Goal: Transaction & Acquisition: Purchase product/service

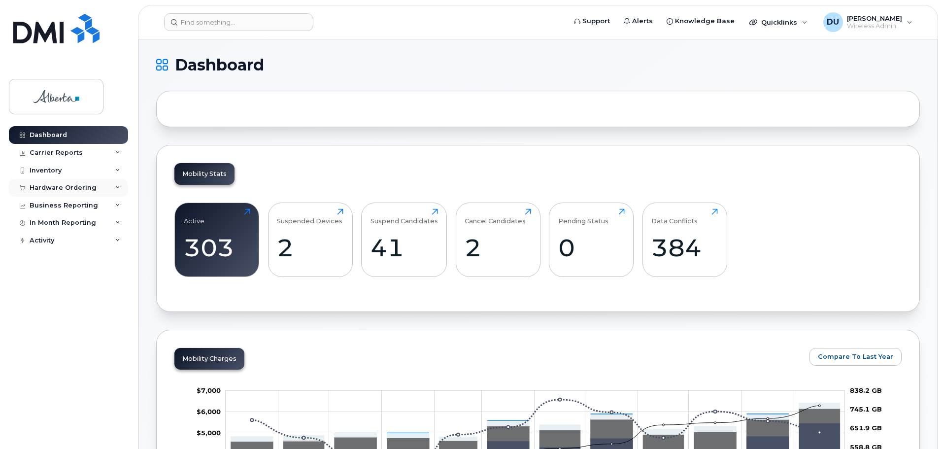
click at [58, 187] on div "Hardware Ordering" at bounding box center [63, 188] width 67 height 8
click at [47, 225] on div "Orders" at bounding box center [46, 224] width 24 height 9
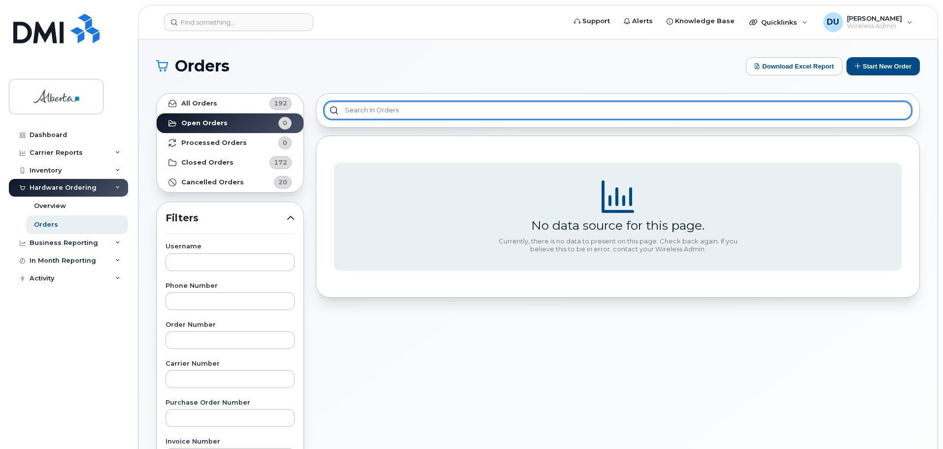
click at [404, 105] on input "text" at bounding box center [617, 110] width 587 height 18
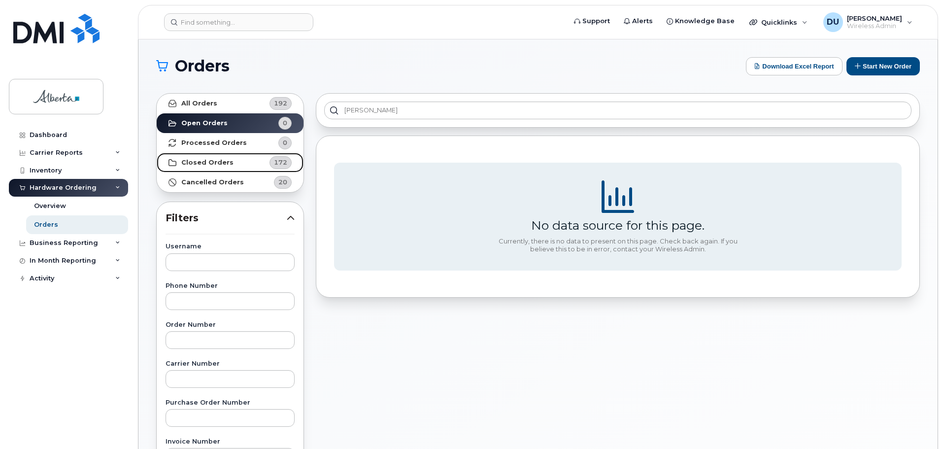
click at [194, 161] on strong "Closed Orders" at bounding box center [207, 163] width 52 height 8
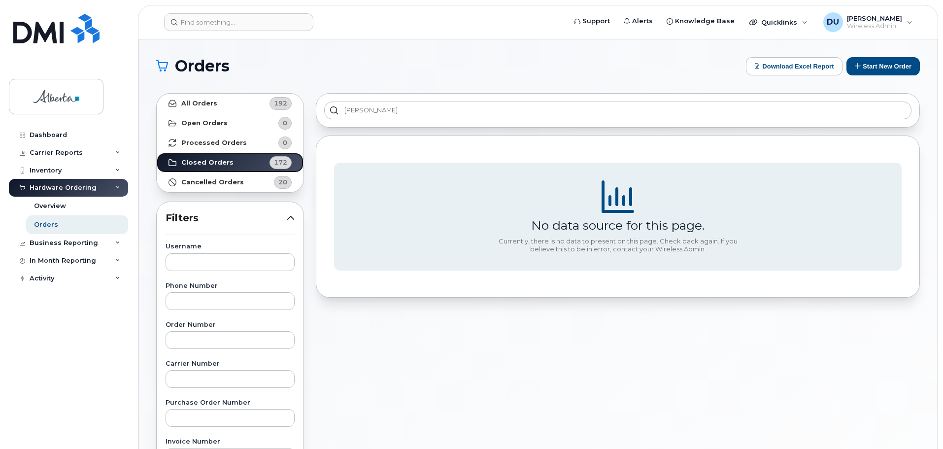
click at [194, 161] on strong "Closed Orders" at bounding box center [207, 163] width 52 height 8
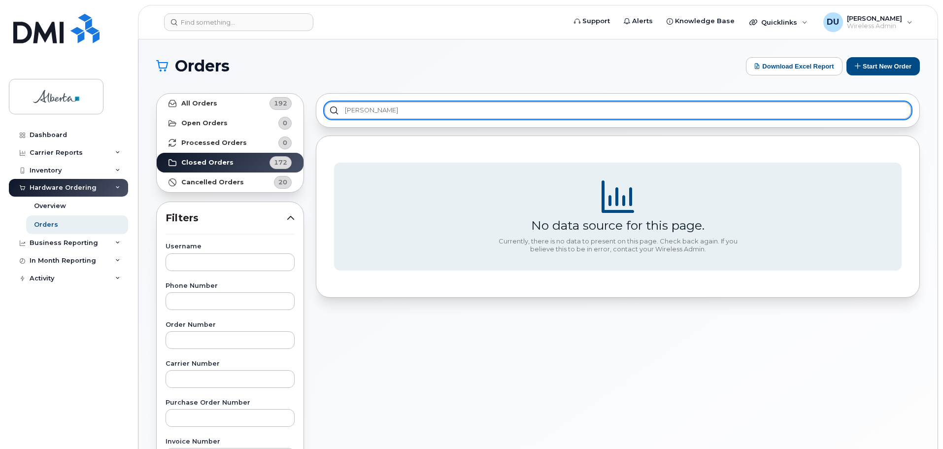
click at [334, 110] on input "Meaghan" at bounding box center [617, 110] width 587 height 18
click at [392, 108] on input "Meaghan" at bounding box center [617, 110] width 587 height 18
type input "M"
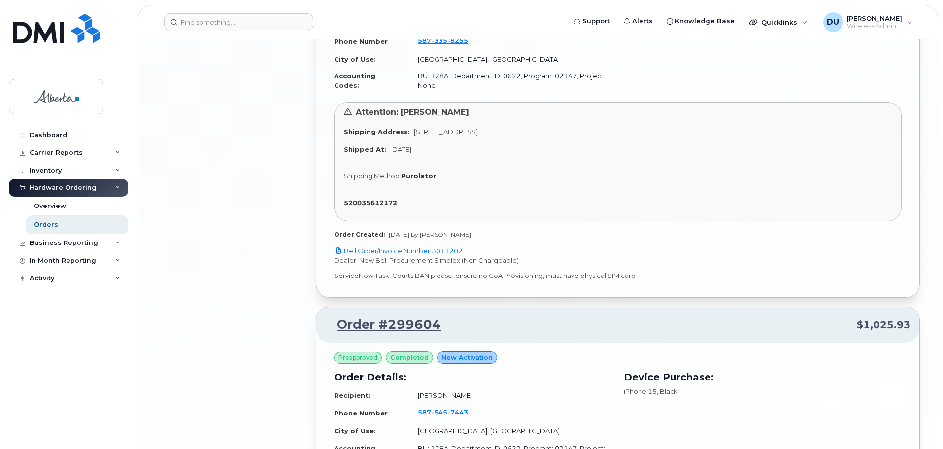
scroll to position [2705, 0]
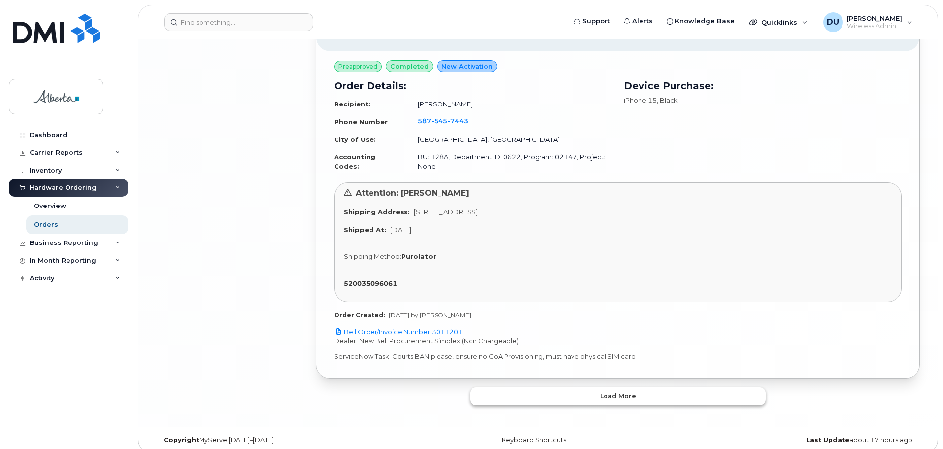
click at [598, 387] on button "Load more" at bounding box center [618, 396] width 296 height 18
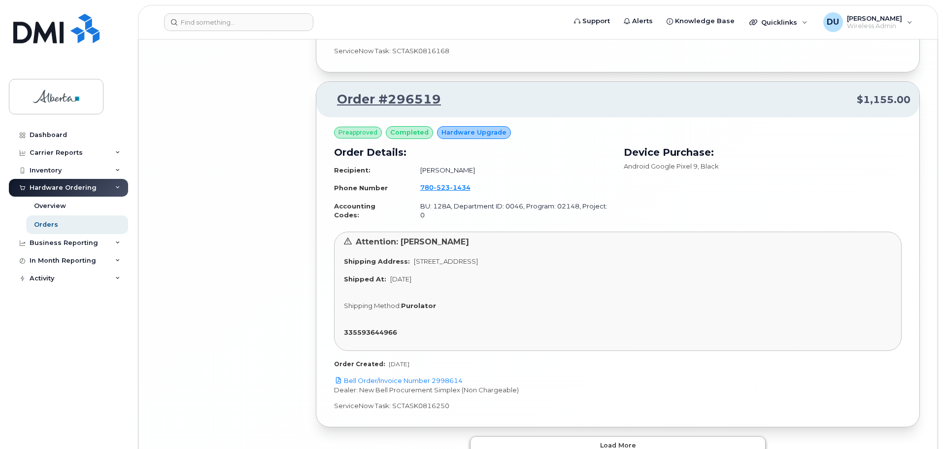
scroll to position [5549, 0]
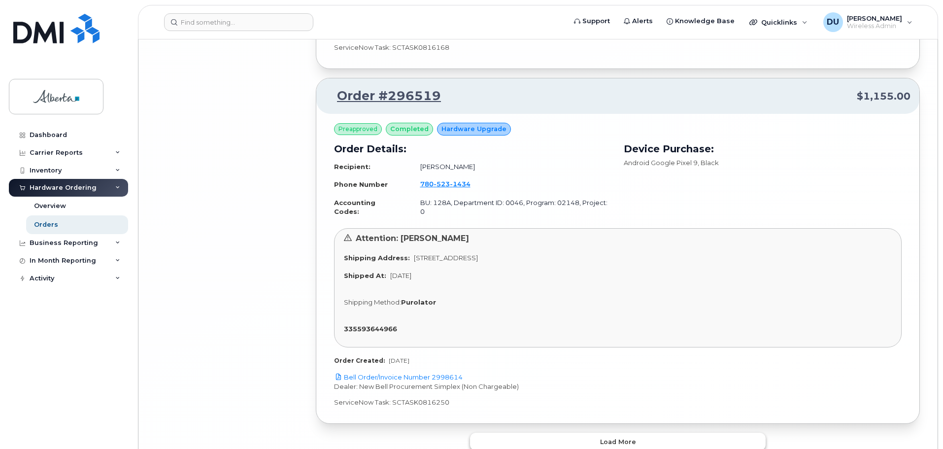
click at [598, 433] on button "Load more" at bounding box center [618, 442] width 296 height 18
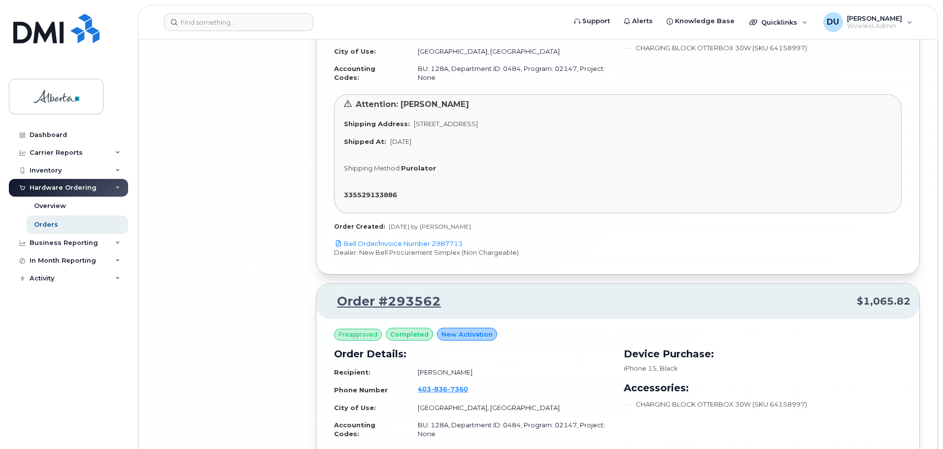
scroll to position [8406, 0]
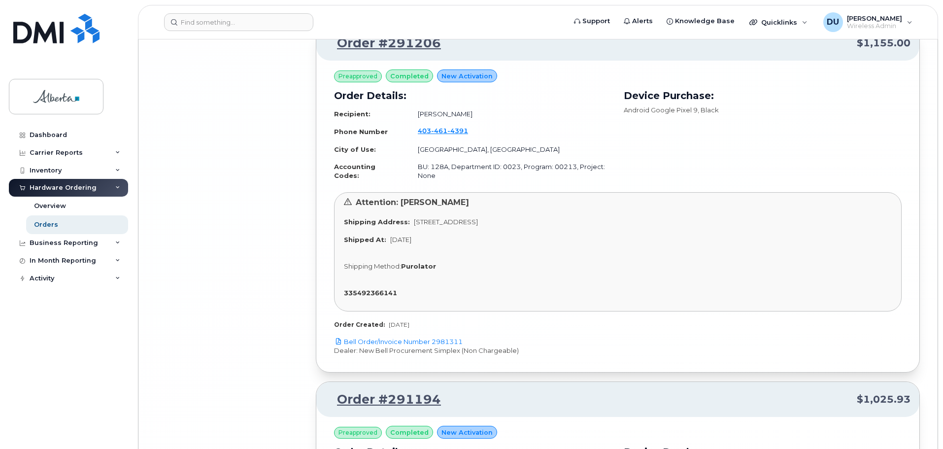
scroll to position [11455, 0]
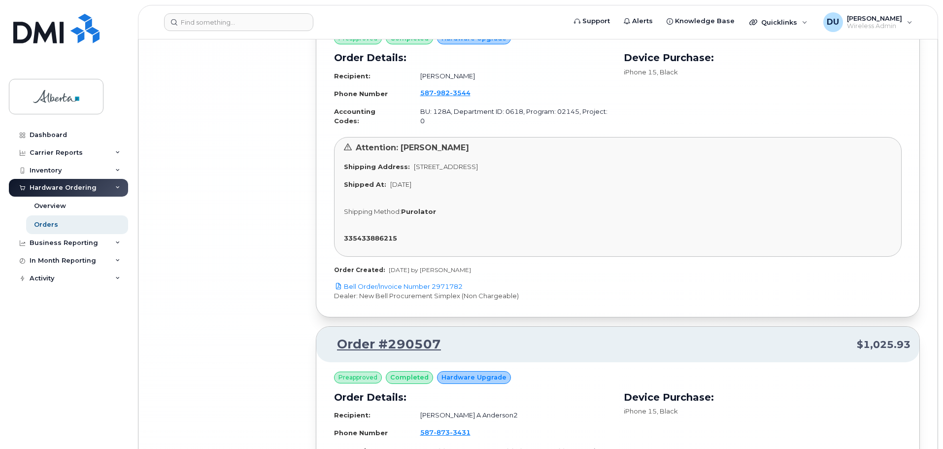
scroll to position [14121, 0]
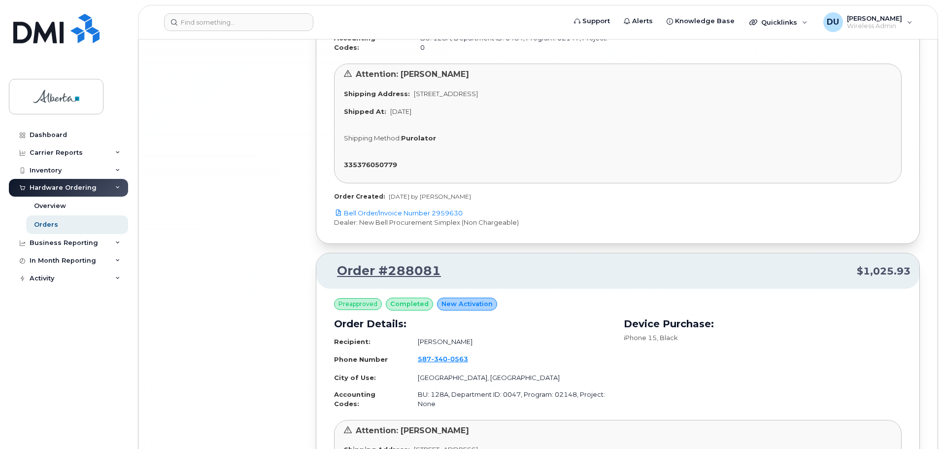
scroll to position [16883, 0]
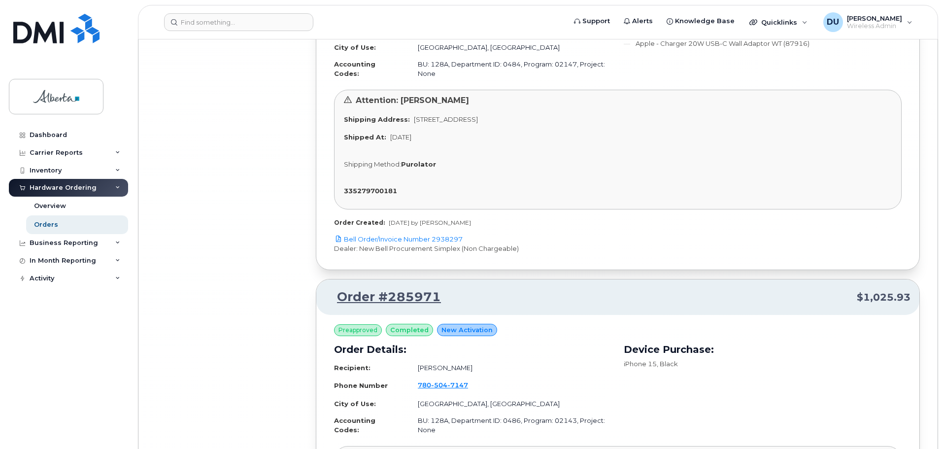
scroll to position [19672, 0]
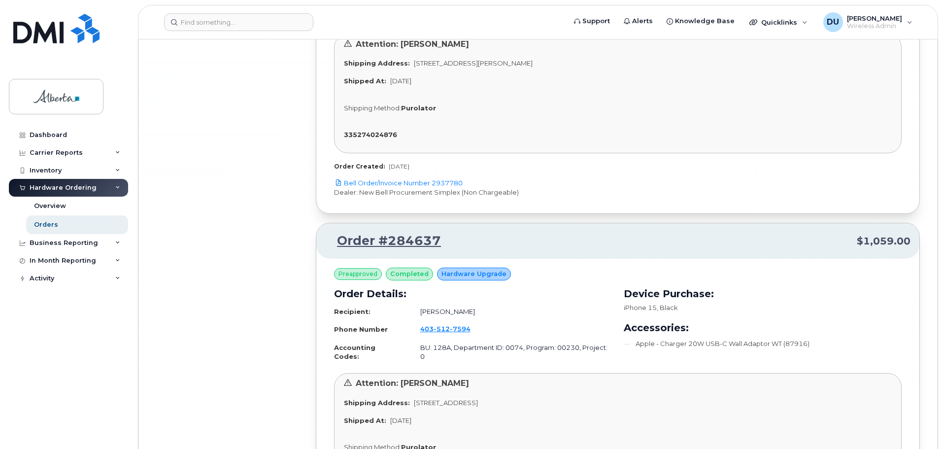
scroll to position [22338, 0]
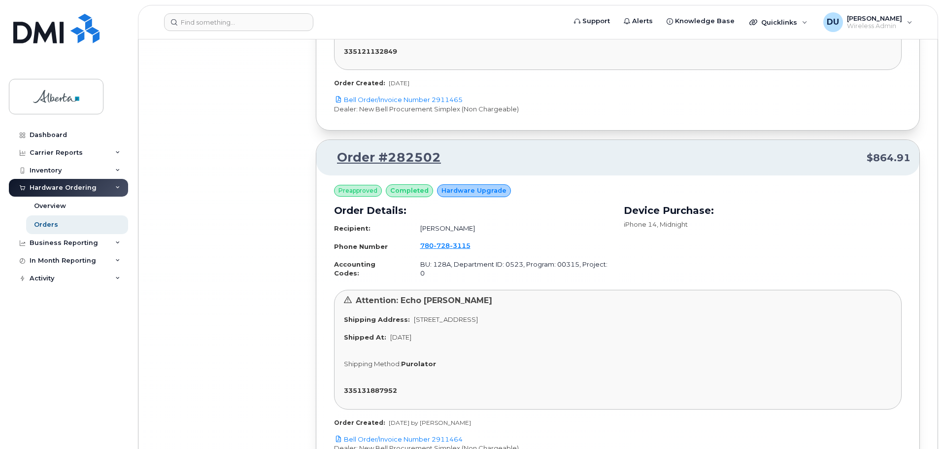
scroll to position [25136, 0]
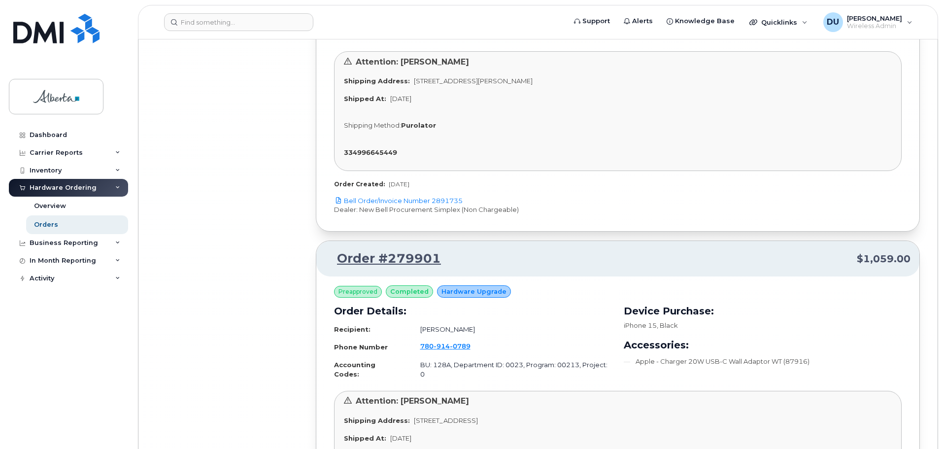
scroll to position [27854, 0]
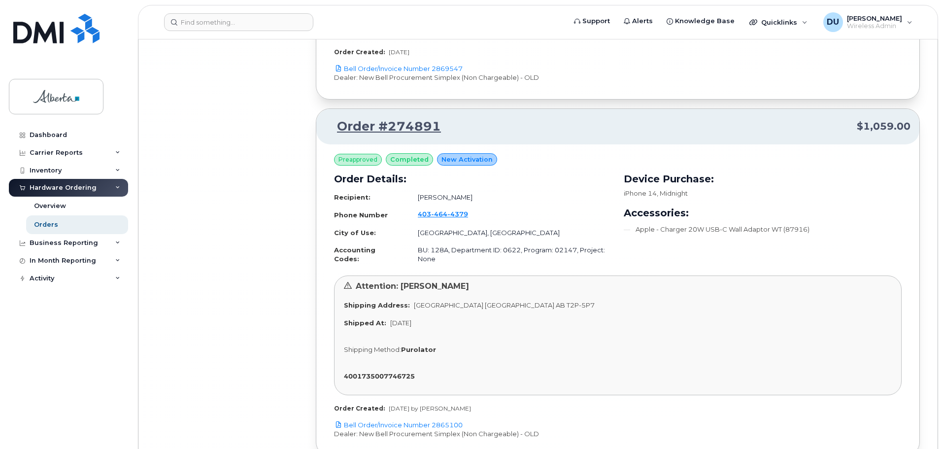
scroll to position [30741, 0]
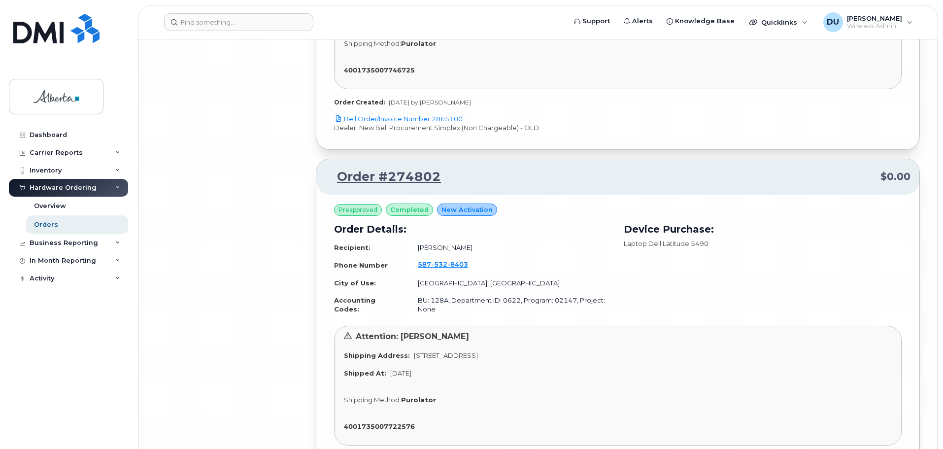
scroll to position [31036, 0]
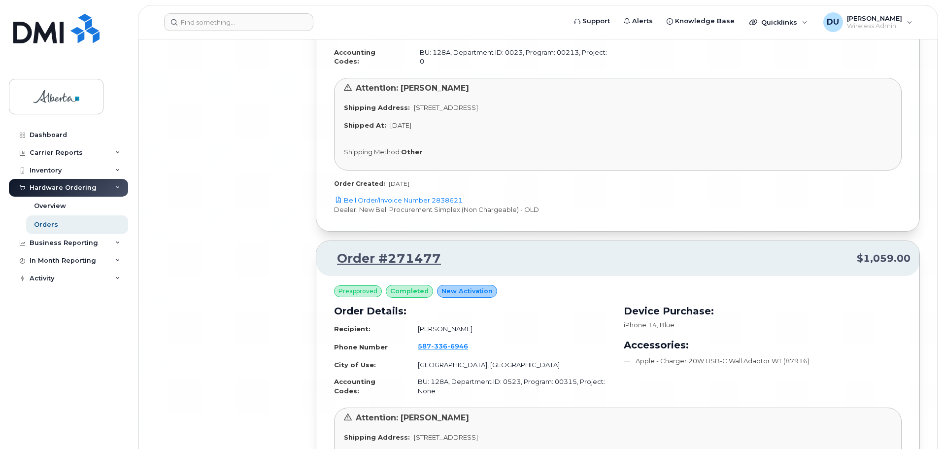
scroll to position [33395, 0]
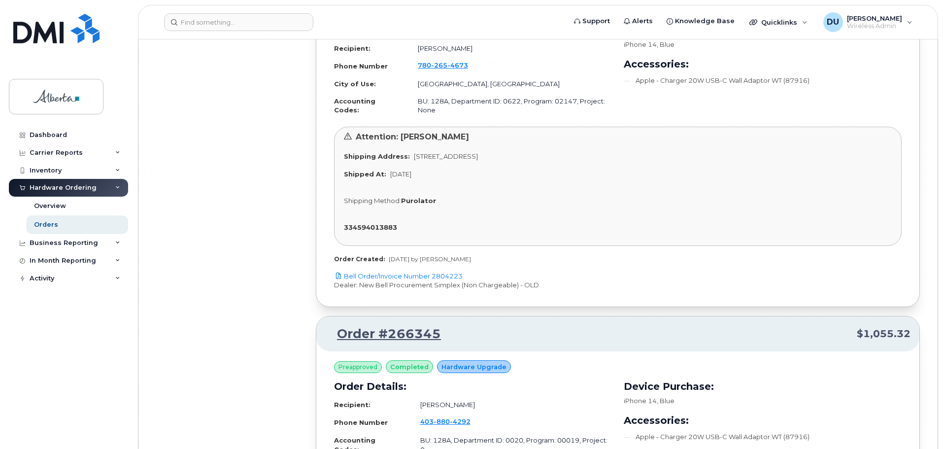
scroll to position [36262, 0]
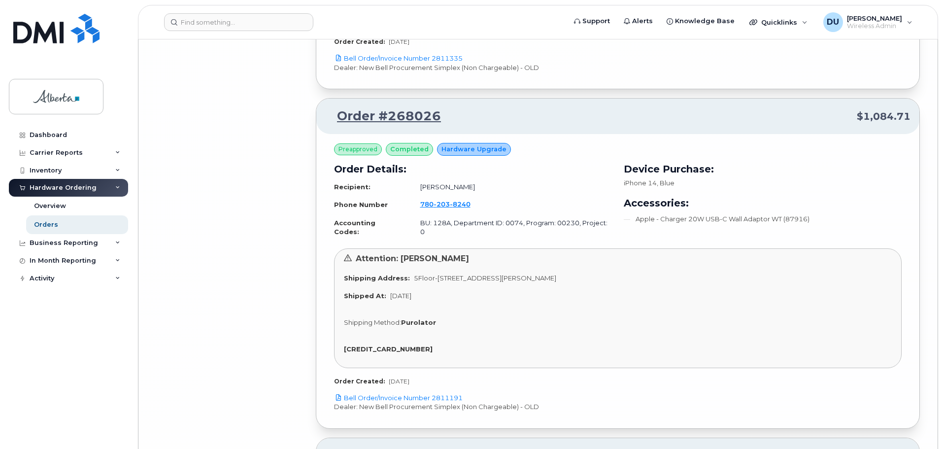
scroll to position [35622, 0]
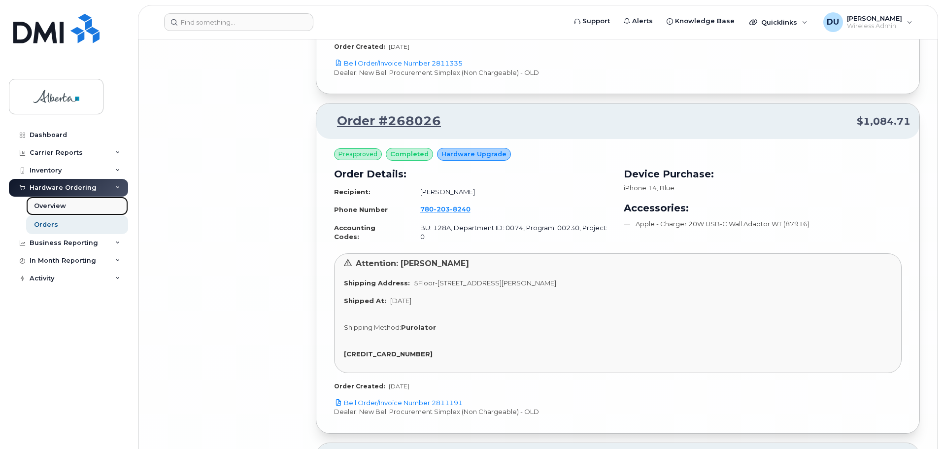
click at [47, 202] on div "Overview" at bounding box center [50, 206] width 32 height 9
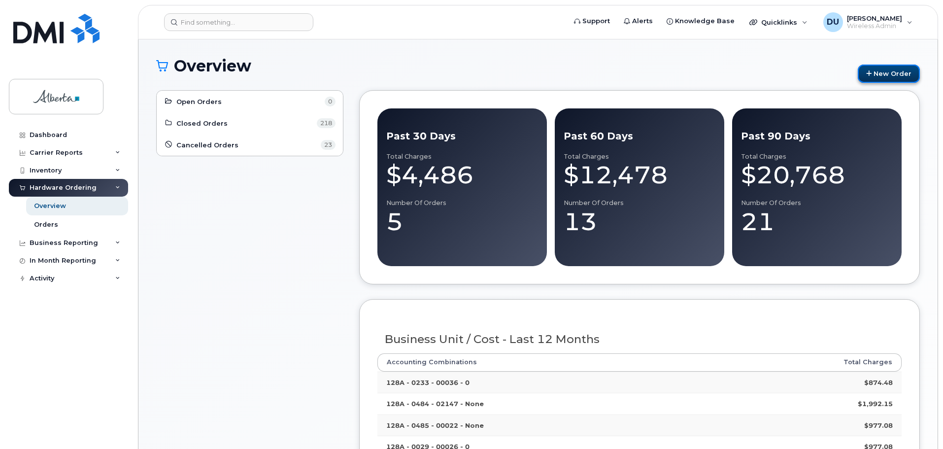
click at [901, 69] on link "New Order" at bounding box center [889, 74] width 62 height 18
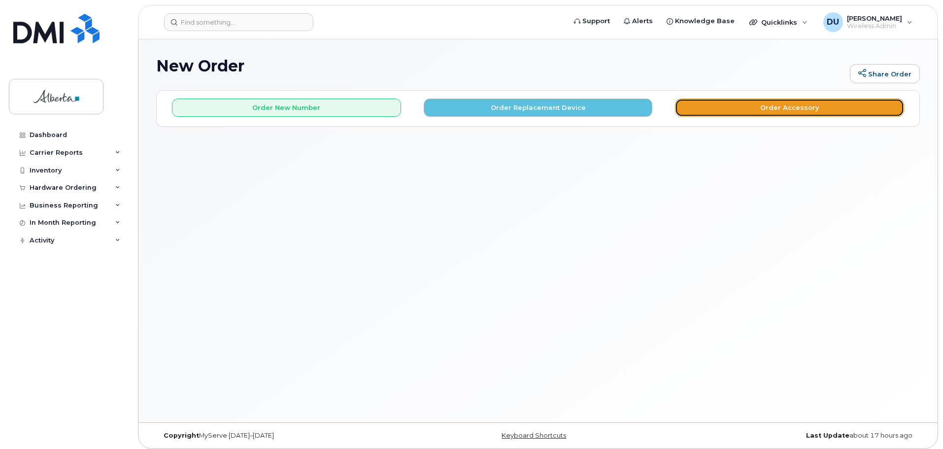
click at [760, 102] on button "Order Accessory" at bounding box center [789, 108] width 229 height 18
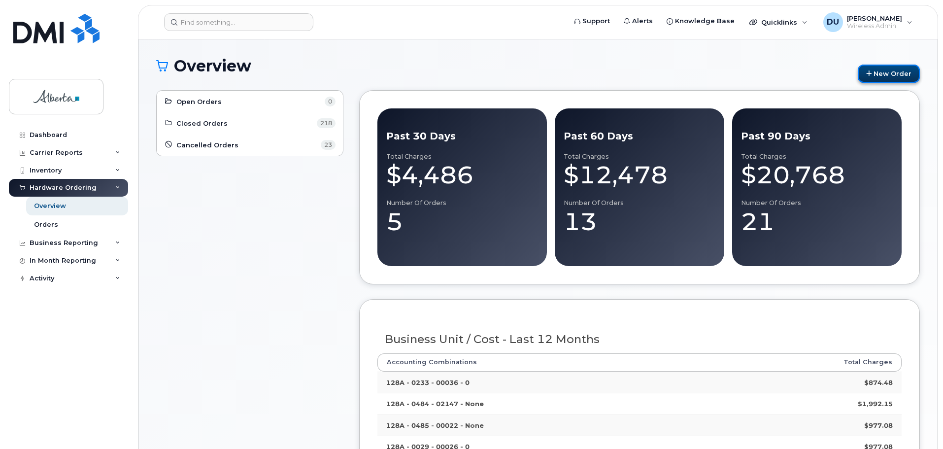
click at [878, 69] on link "New Order" at bounding box center [889, 74] width 62 height 18
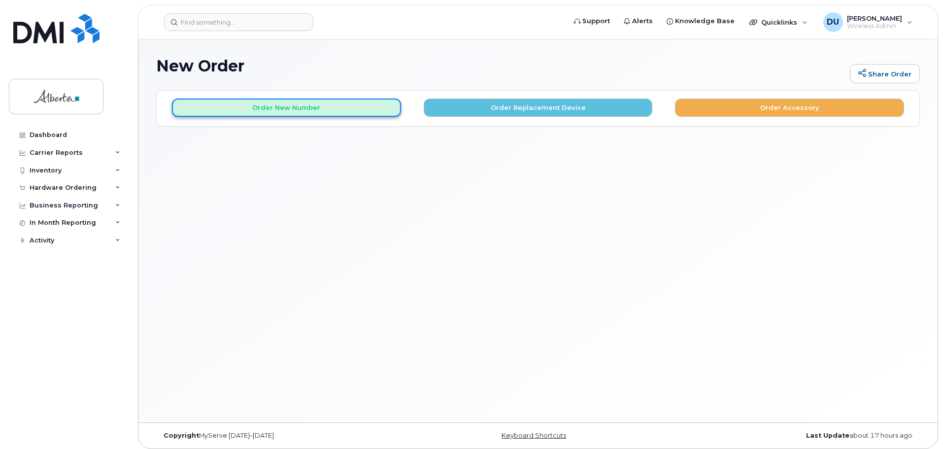
click at [264, 108] on button "Order New Number" at bounding box center [286, 108] width 229 height 18
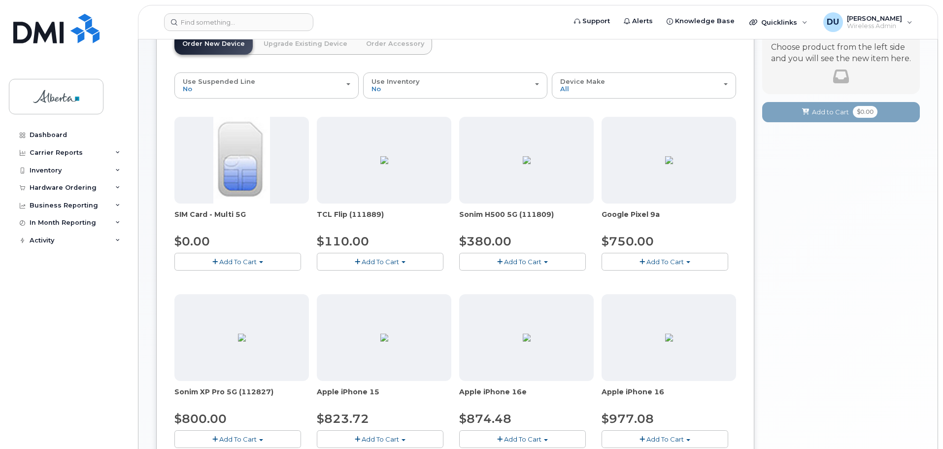
scroll to position [99, 0]
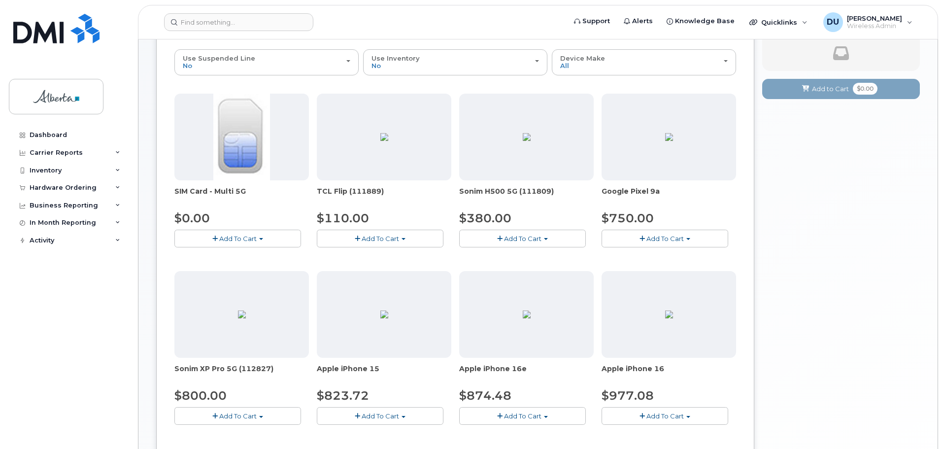
click at [239, 239] on span "Add To Cart" at bounding box center [237, 239] width 37 height 8
click at [237, 253] on link "$0.00 - New Activation" at bounding box center [224, 257] width 94 height 12
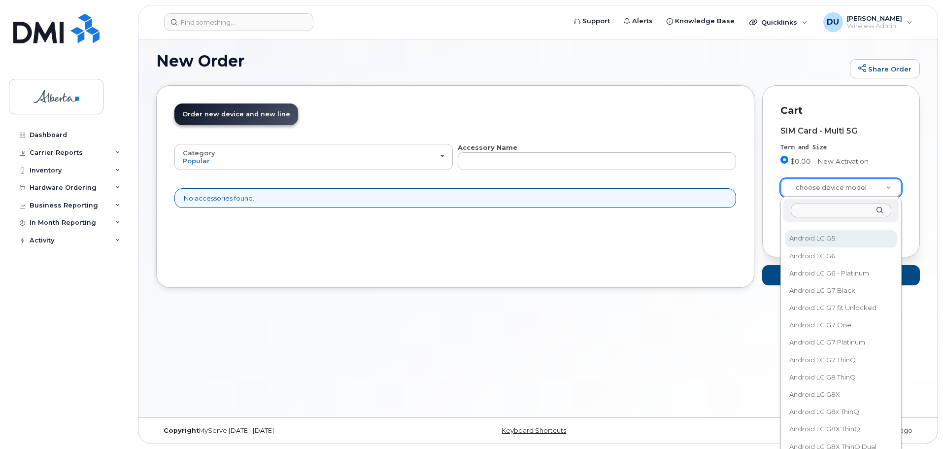
scroll to position [8622, 0]
click at [801, 205] on input "text" at bounding box center [841, 210] width 101 height 14
click at [843, 208] on input "Dell Latitude" at bounding box center [841, 210] width 101 height 14
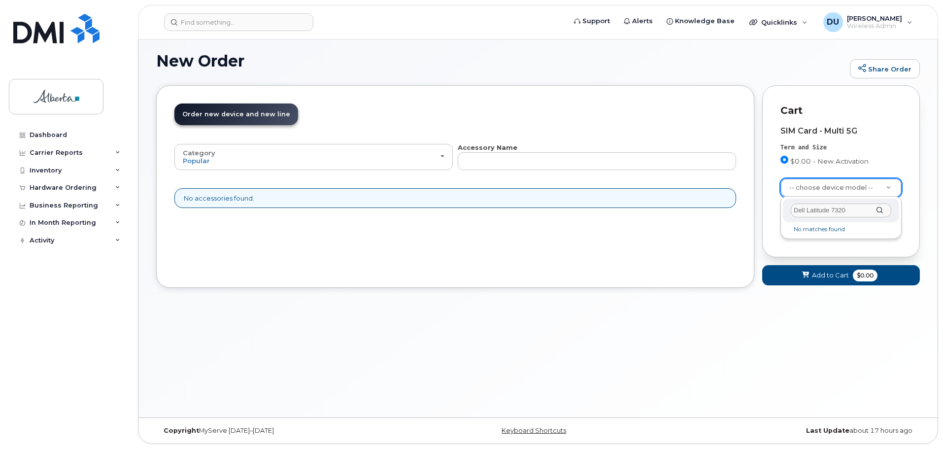
click at [878, 208] on div "Dell Latitude 7320" at bounding box center [841, 211] width 116 height 24
type input "Dell Latitude 73"
select select "3380"
click at [824, 274] on span "Add to Cart" at bounding box center [830, 274] width 37 height 9
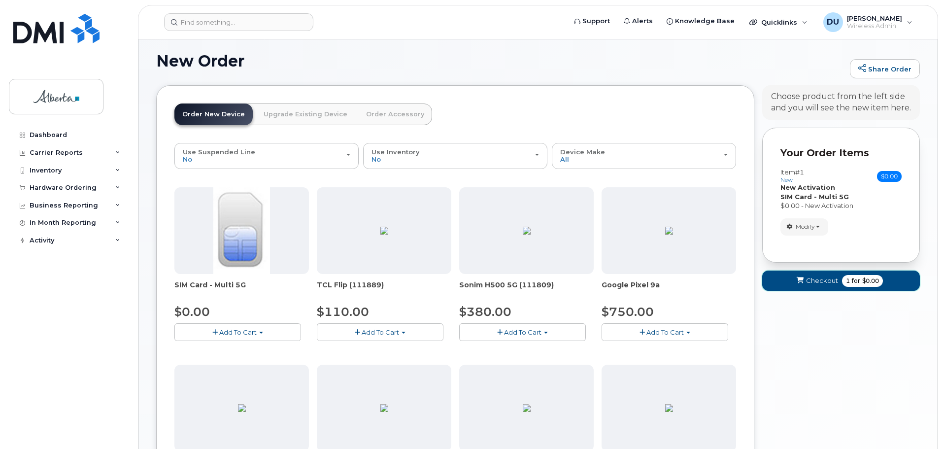
click at [824, 279] on span "Checkout" at bounding box center [822, 280] width 32 height 9
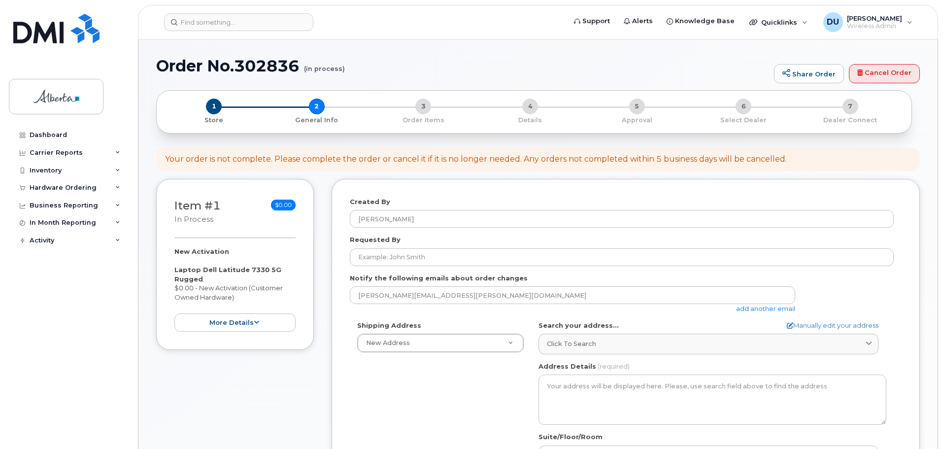
select select
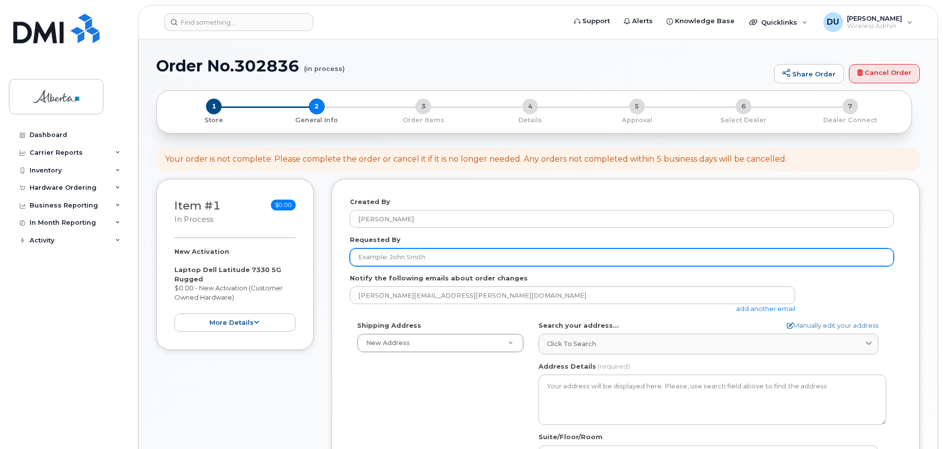
click at [387, 254] on input "Requested By" at bounding box center [622, 257] width 544 height 18
type input "Anna Latchford"
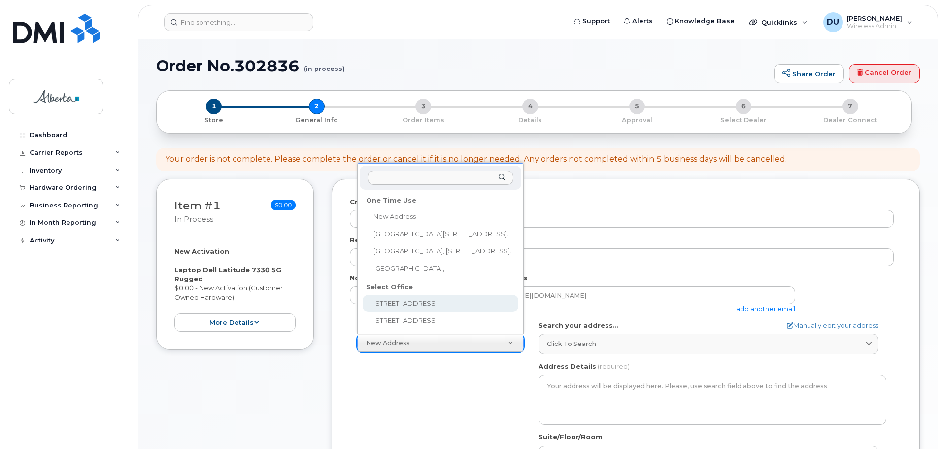
select select
type textarea "10365 97 St NW Edmonton Alberta T5J 3W7"
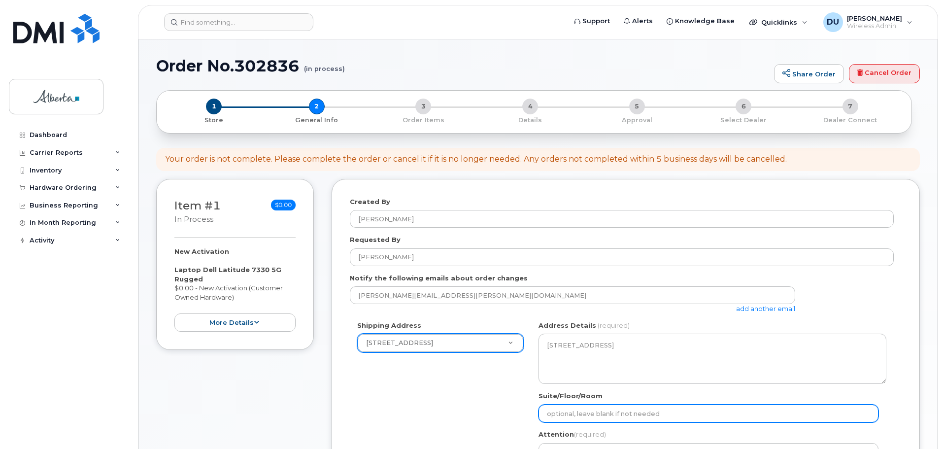
click at [572, 410] on input "Suite/Floor/Room" at bounding box center [709, 413] width 340 height 18
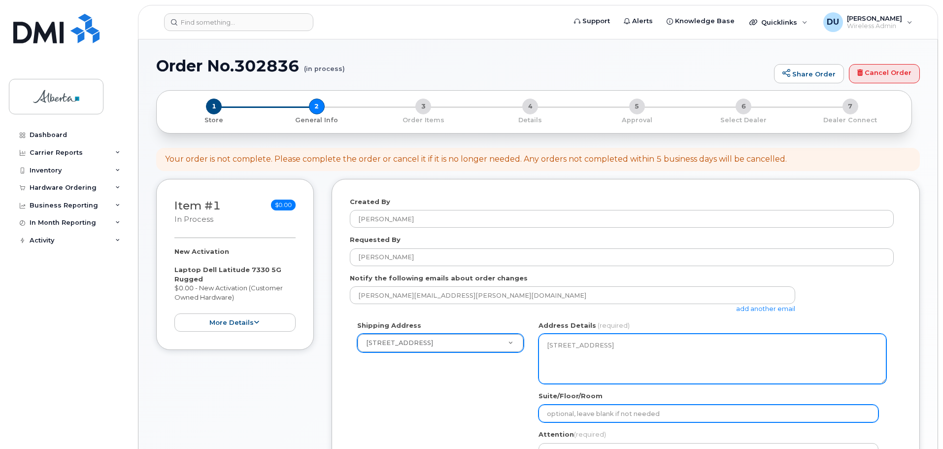
type input "Suite 8124"
select select
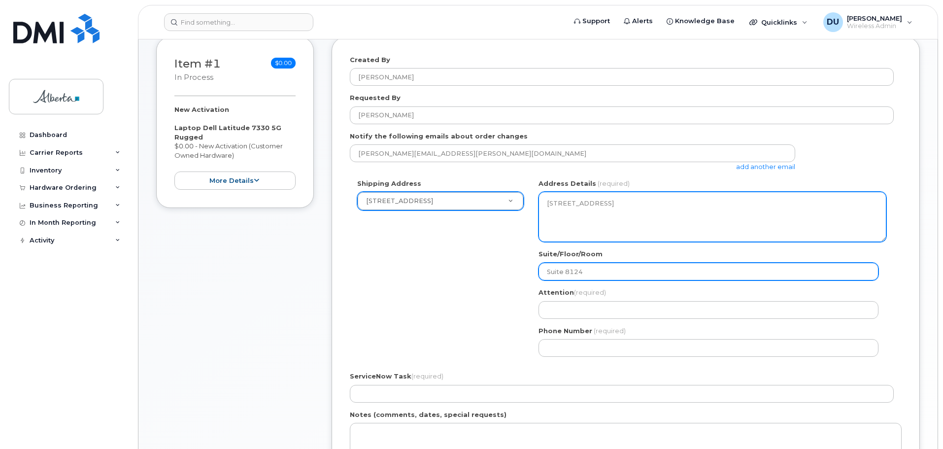
scroll to position [148, 0]
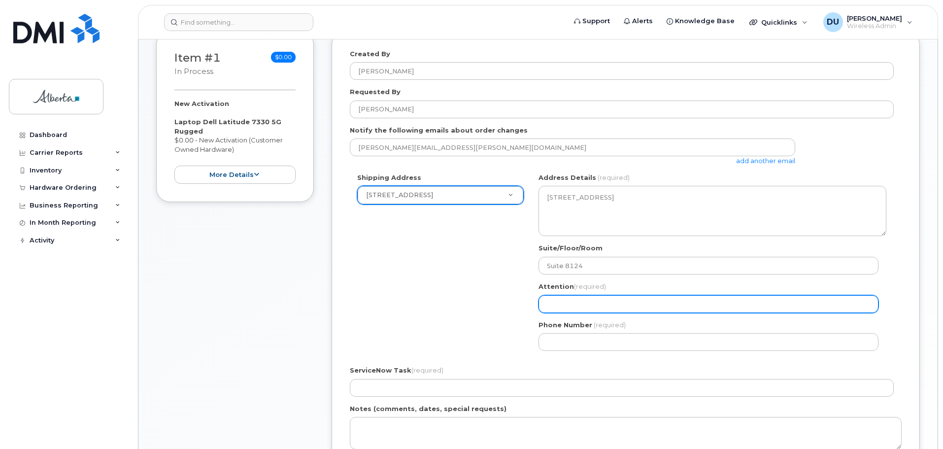
click at [568, 304] on input "Attention (required)" at bounding box center [709, 304] width 340 height 18
type input "[PERSON_NAME]"
select select
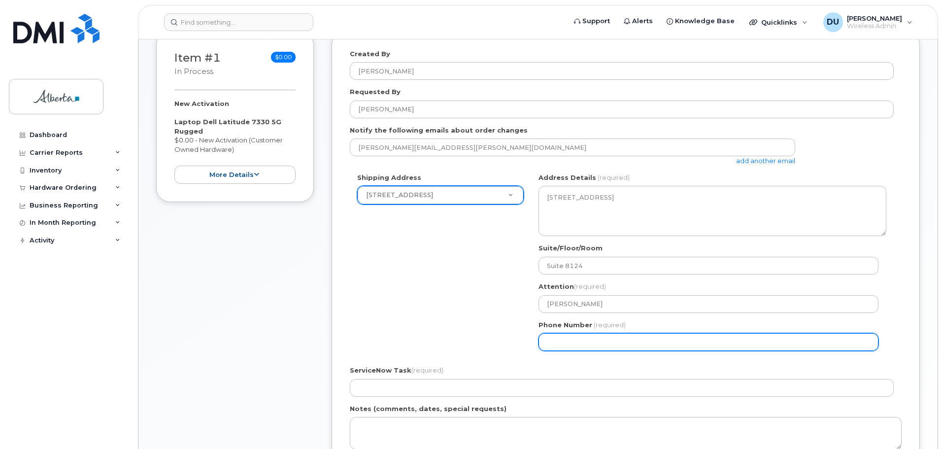
click at [561, 341] on input "Phone Number" at bounding box center [709, 342] width 340 height 18
type input "7802633973"
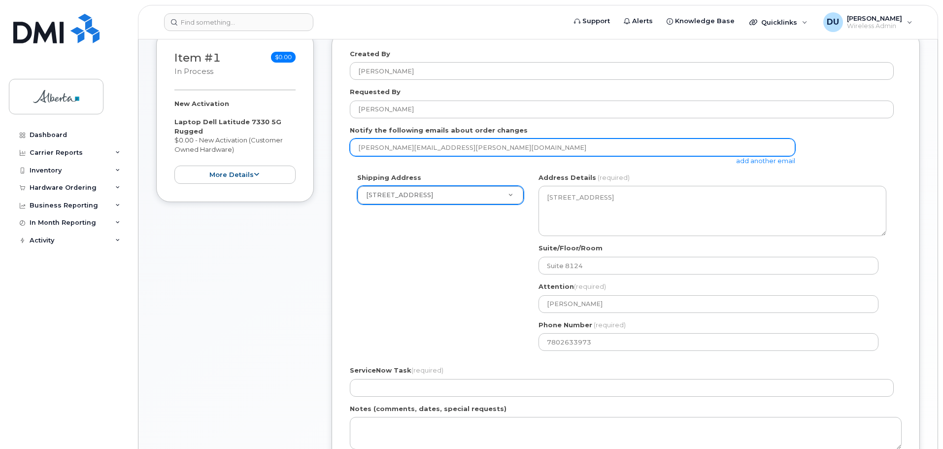
type input "Dorothy.Unruh@just.gov.ab.ca"
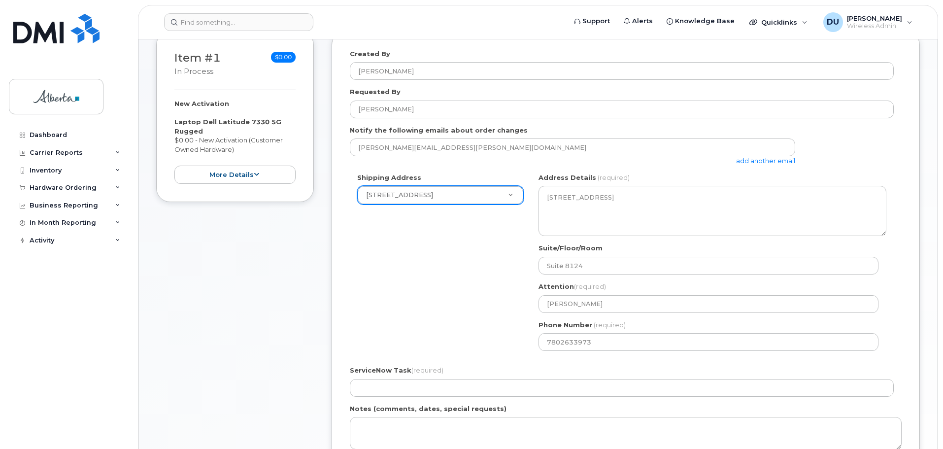
type input "John E. Brownlee Building"
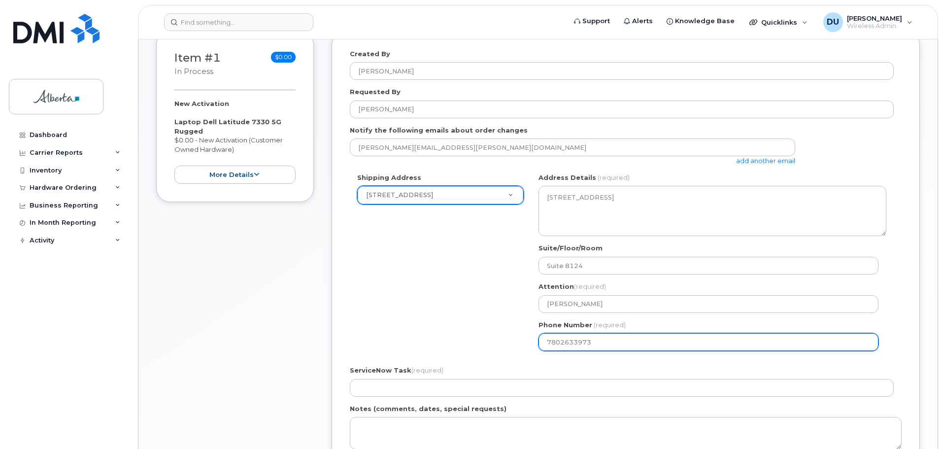
select select
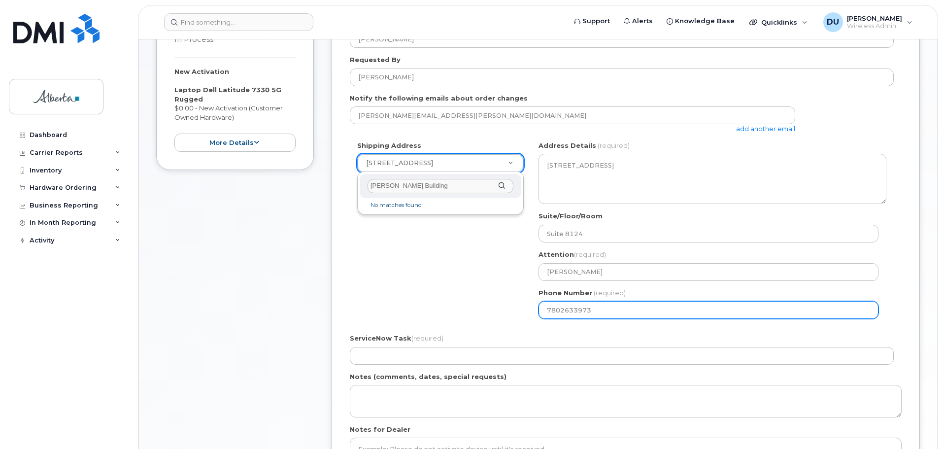
scroll to position [197, 0]
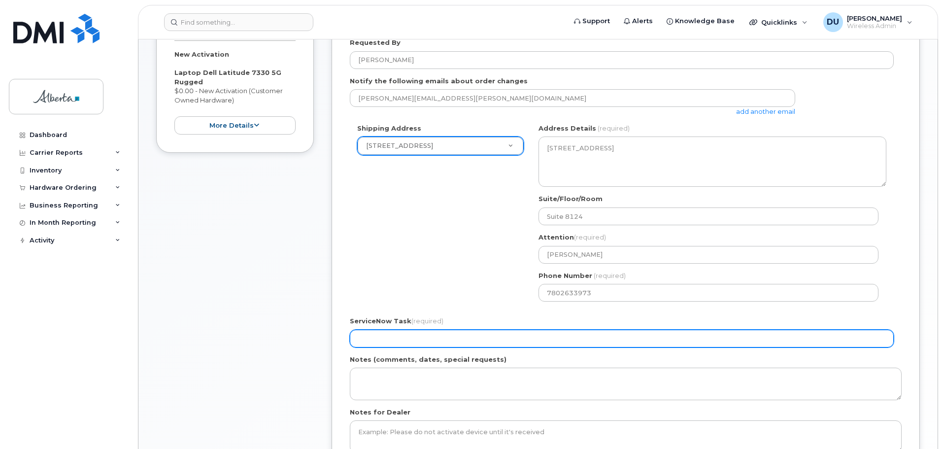
click at [374, 337] on input "ServiceNow Task (required)" at bounding box center [622, 339] width 544 height 18
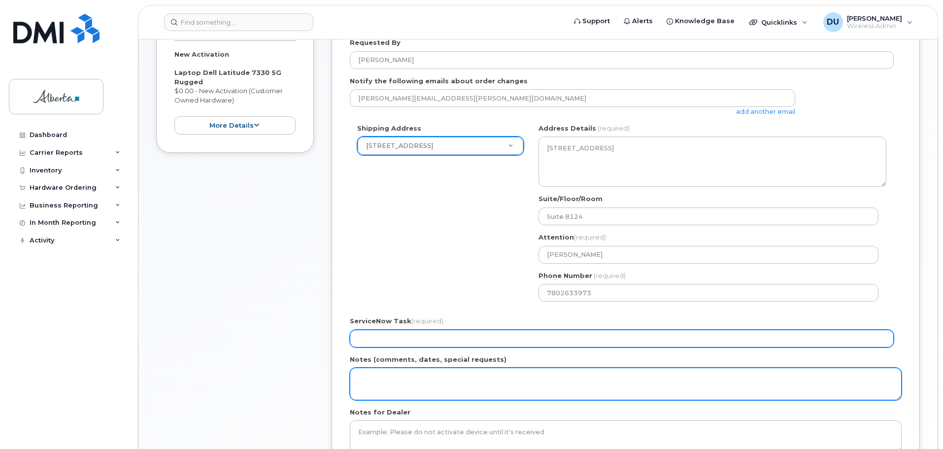
type input "N/A"
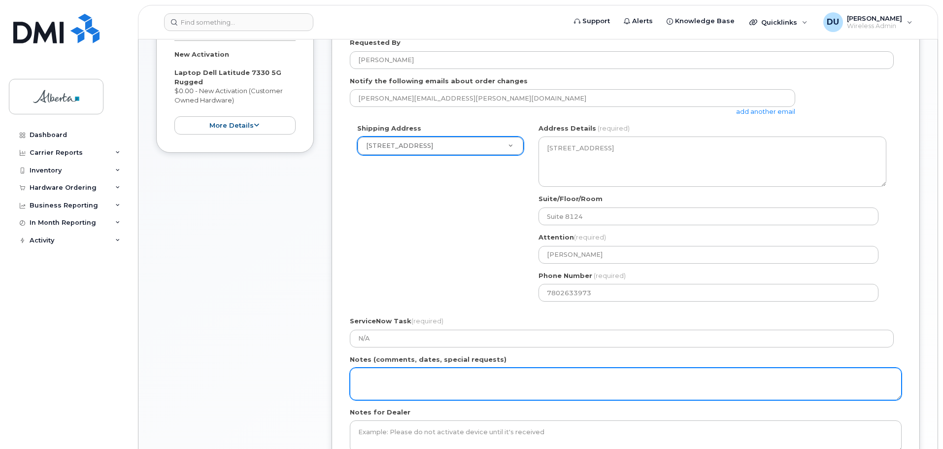
click at [375, 381] on textarea "Notes (comments, dates, special requests)" at bounding box center [626, 384] width 552 height 33
